Goal: Transaction & Acquisition: Download file/media

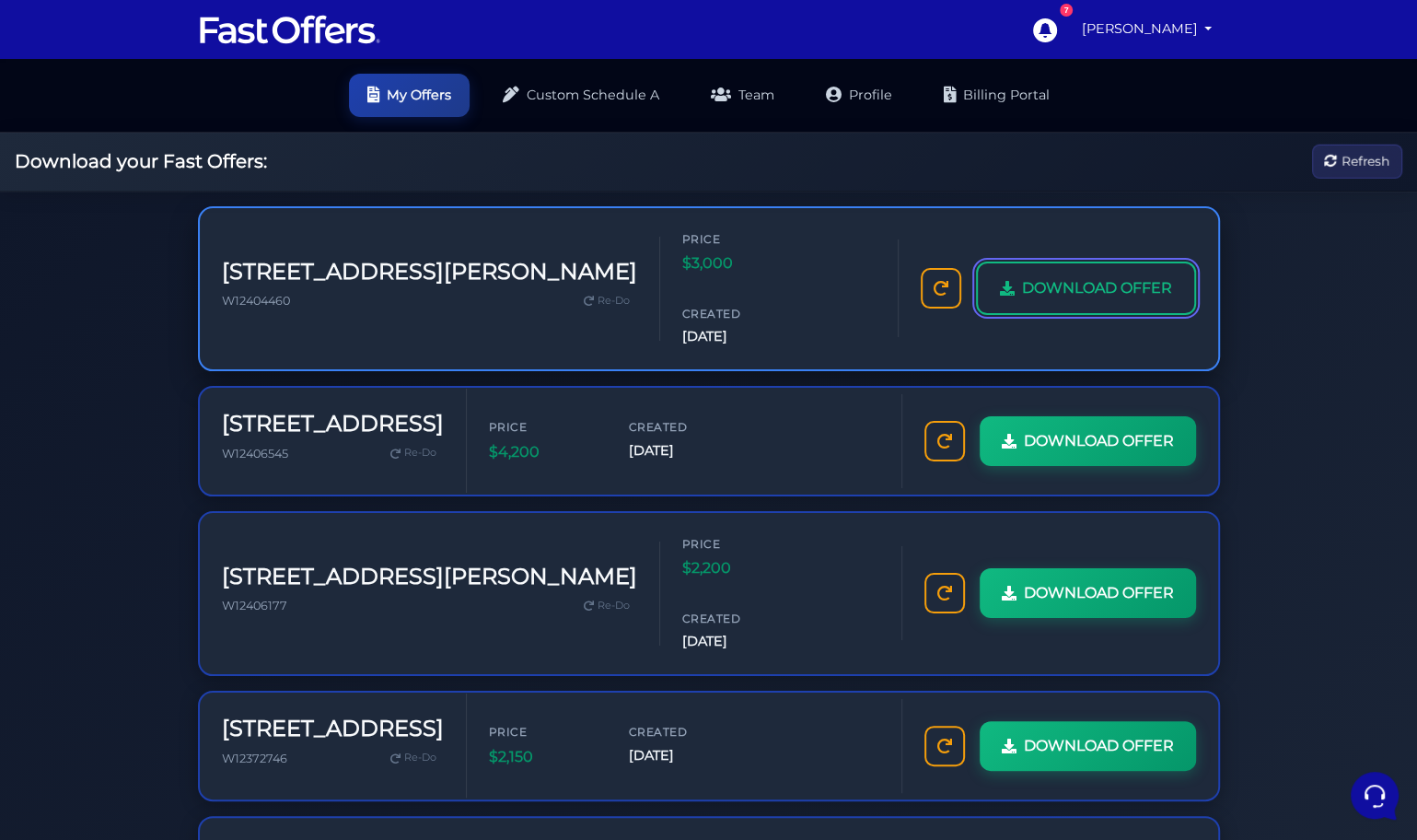
click at [1078, 275] on link "DOWNLOAD OFFER" at bounding box center [1086, 288] width 220 height 54
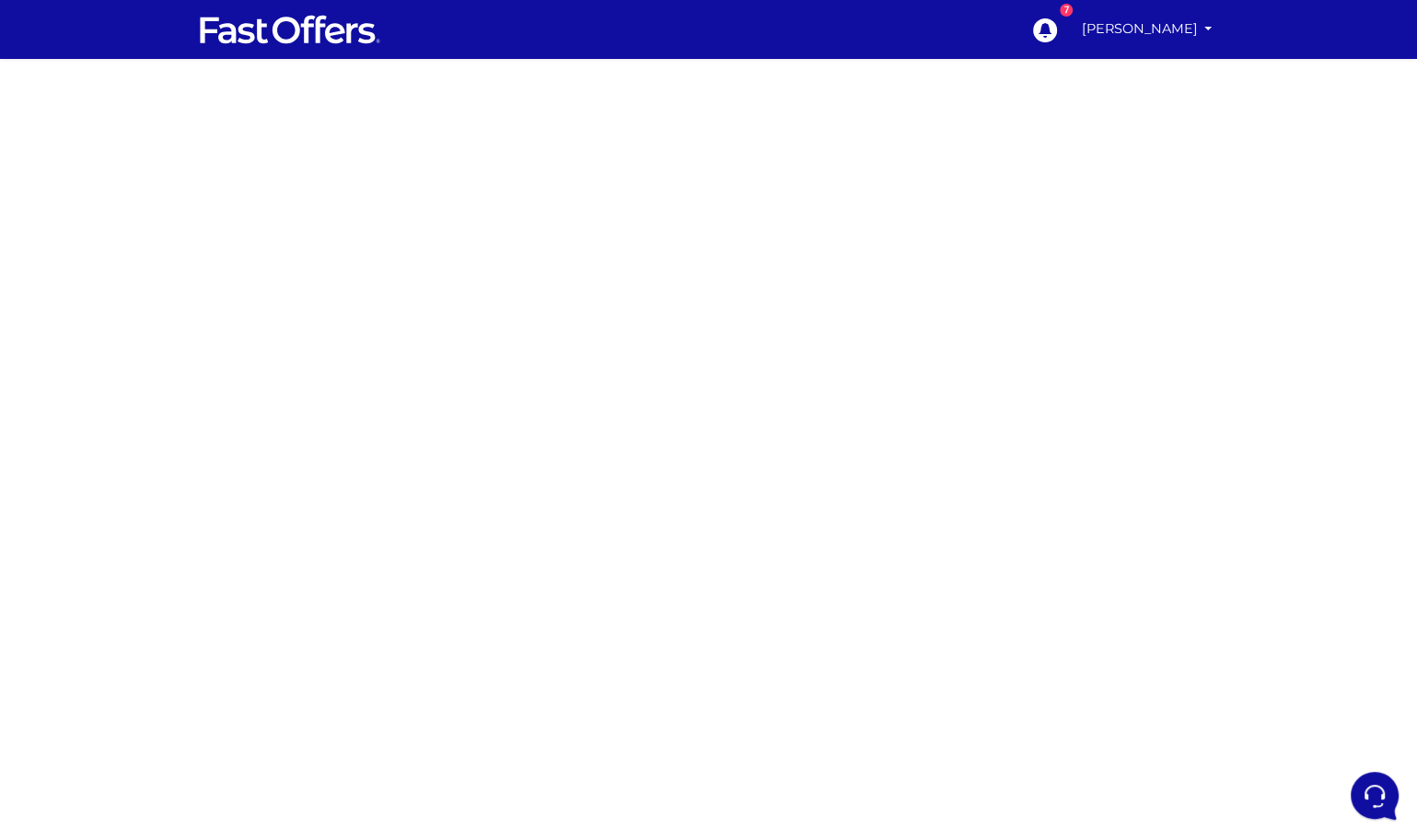
click at [400, 215] on div at bounding box center [708, 518] width 1417 height 921
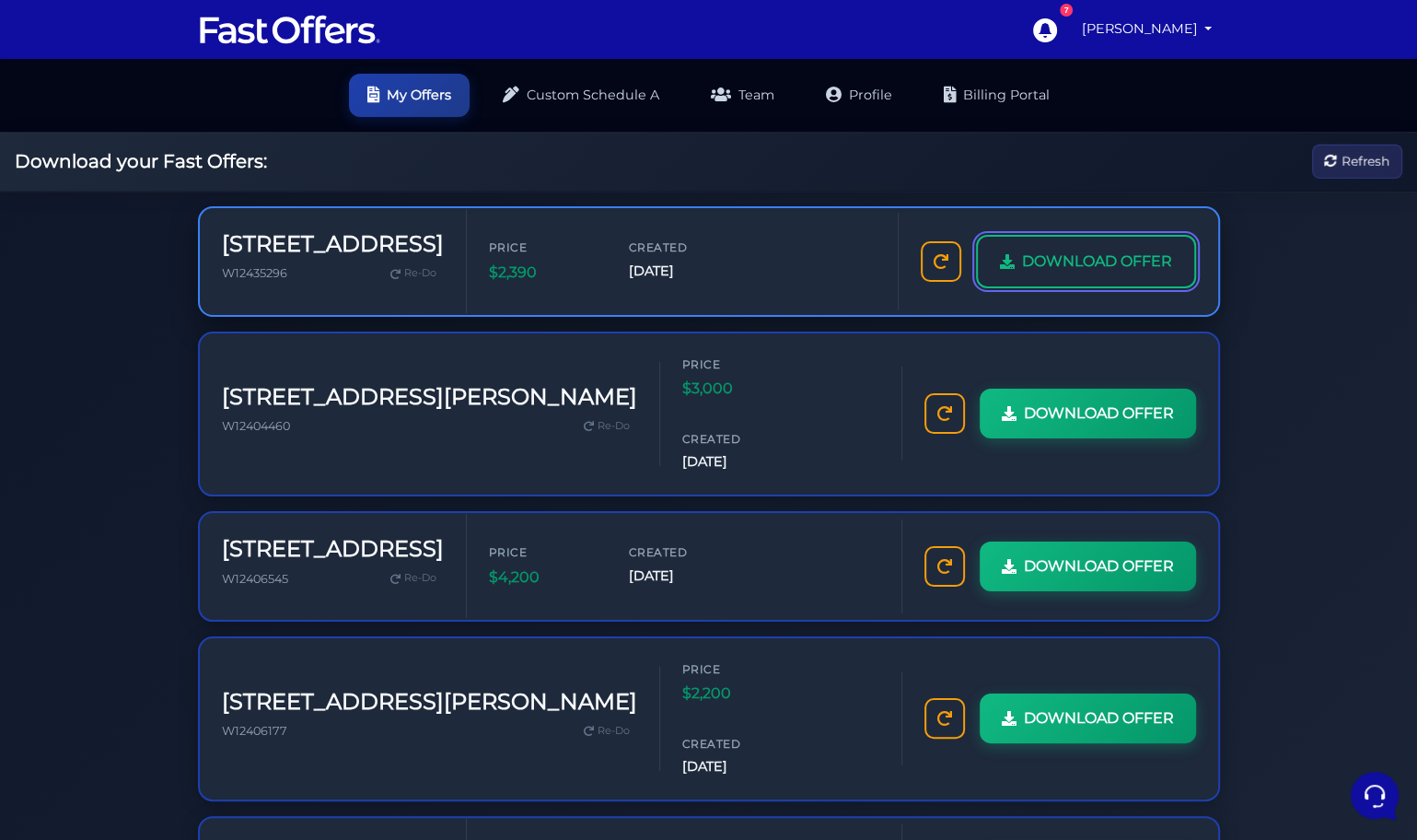
click at [1108, 270] on span "DOWNLOAD OFFER" at bounding box center [1097, 261] width 150 height 24
